Goal: Information Seeking & Learning: Learn about a topic

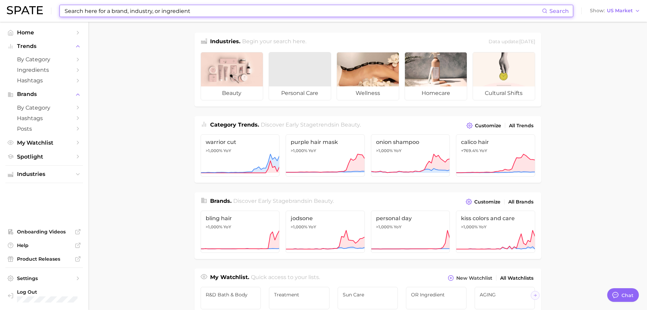
click at [166, 11] on input at bounding box center [303, 11] width 478 height 12
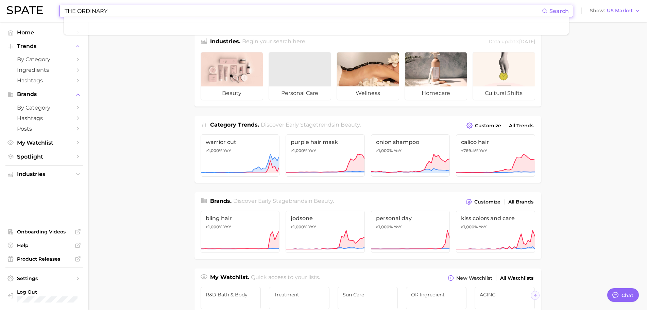
type input "THE ORDINARY"
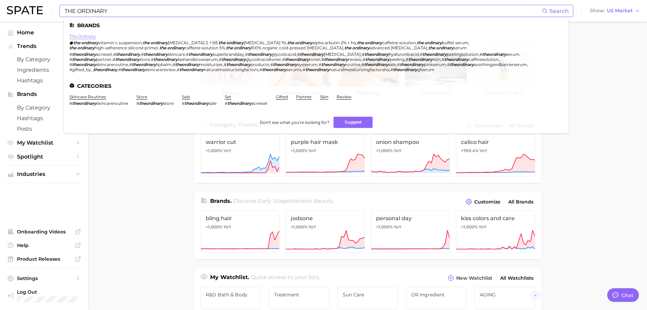
click at [89, 35] on link "the ordinary" at bounding box center [82, 36] width 27 height 5
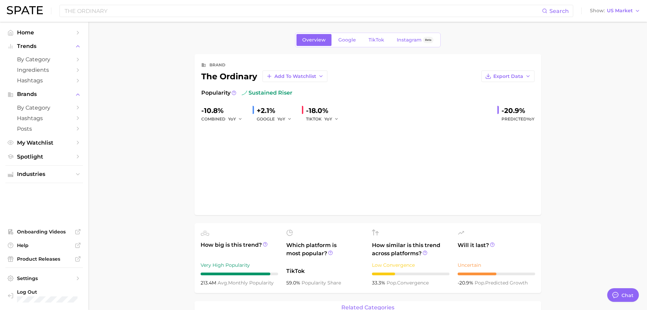
type textarea "x"
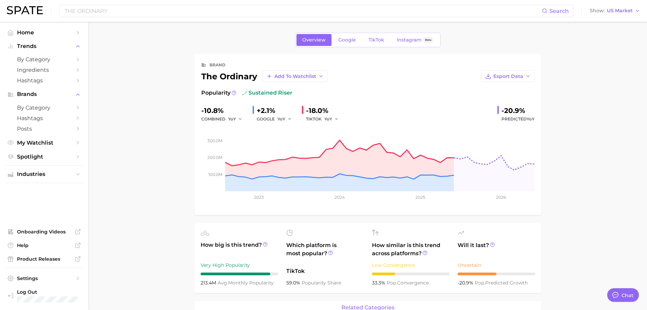
click at [344, 41] on span "Google" at bounding box center [347, 40] width 18 height 6
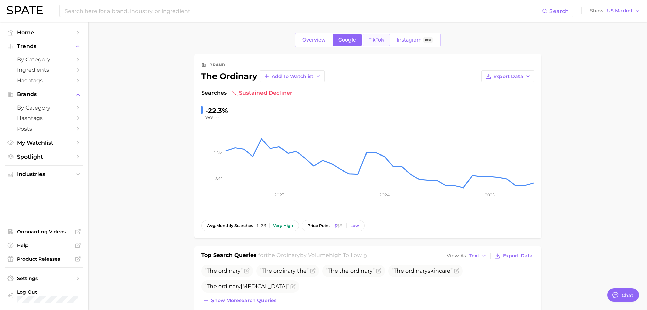
click at [376, 38] on span "TikTok" at bounding box center [377, 40] width 16 height 6
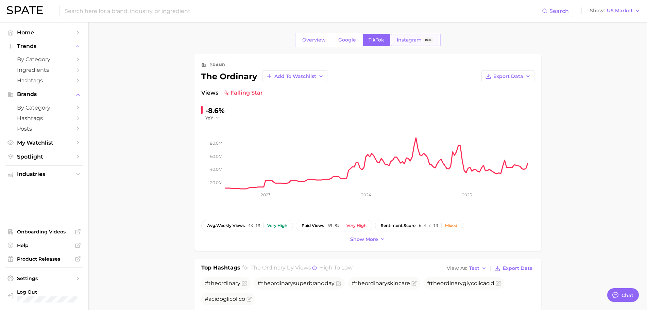
click at [413, 38] on span "Instagram" at bounding box center [409, 40] width 25 height 6
